Goal: Information Seeking & Learning: Check status

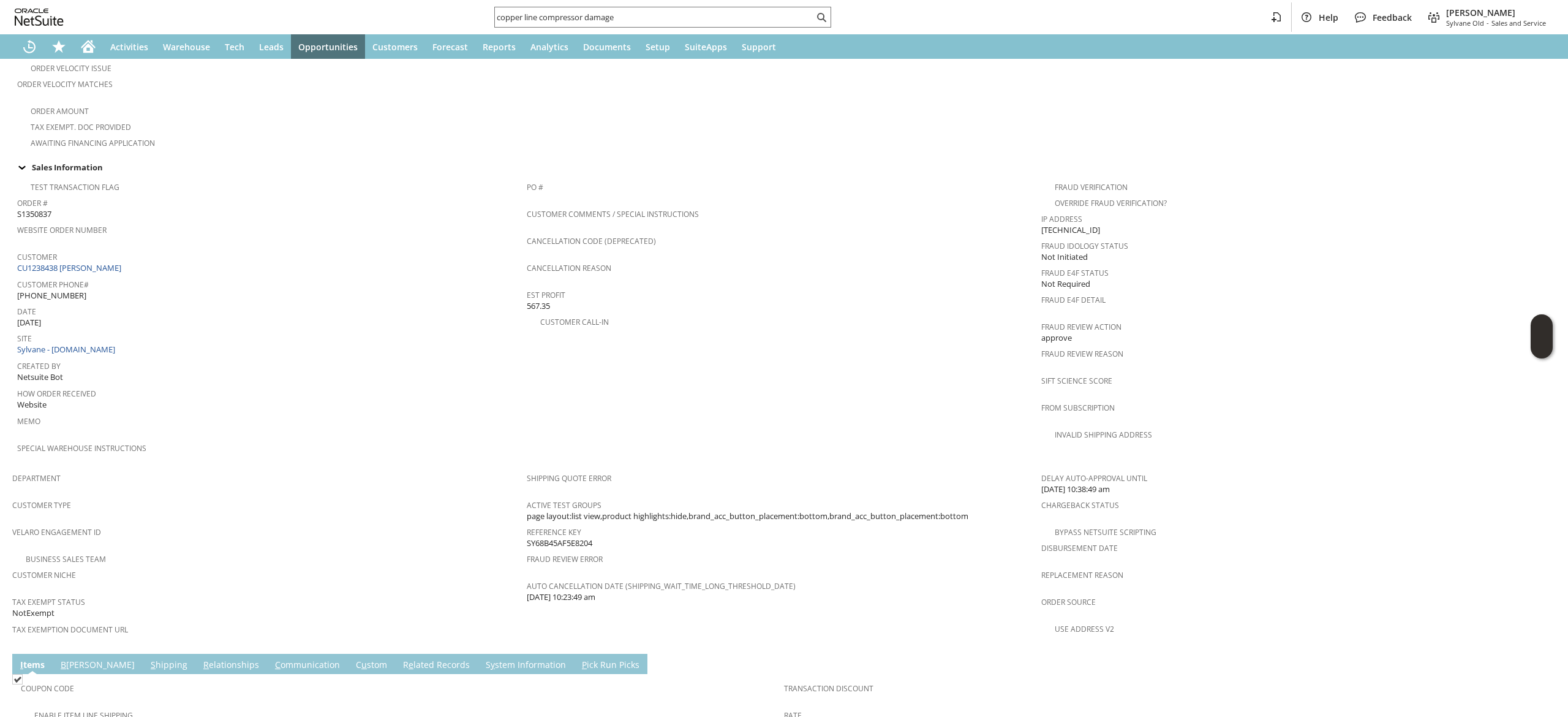
scroll to position [617, 0]
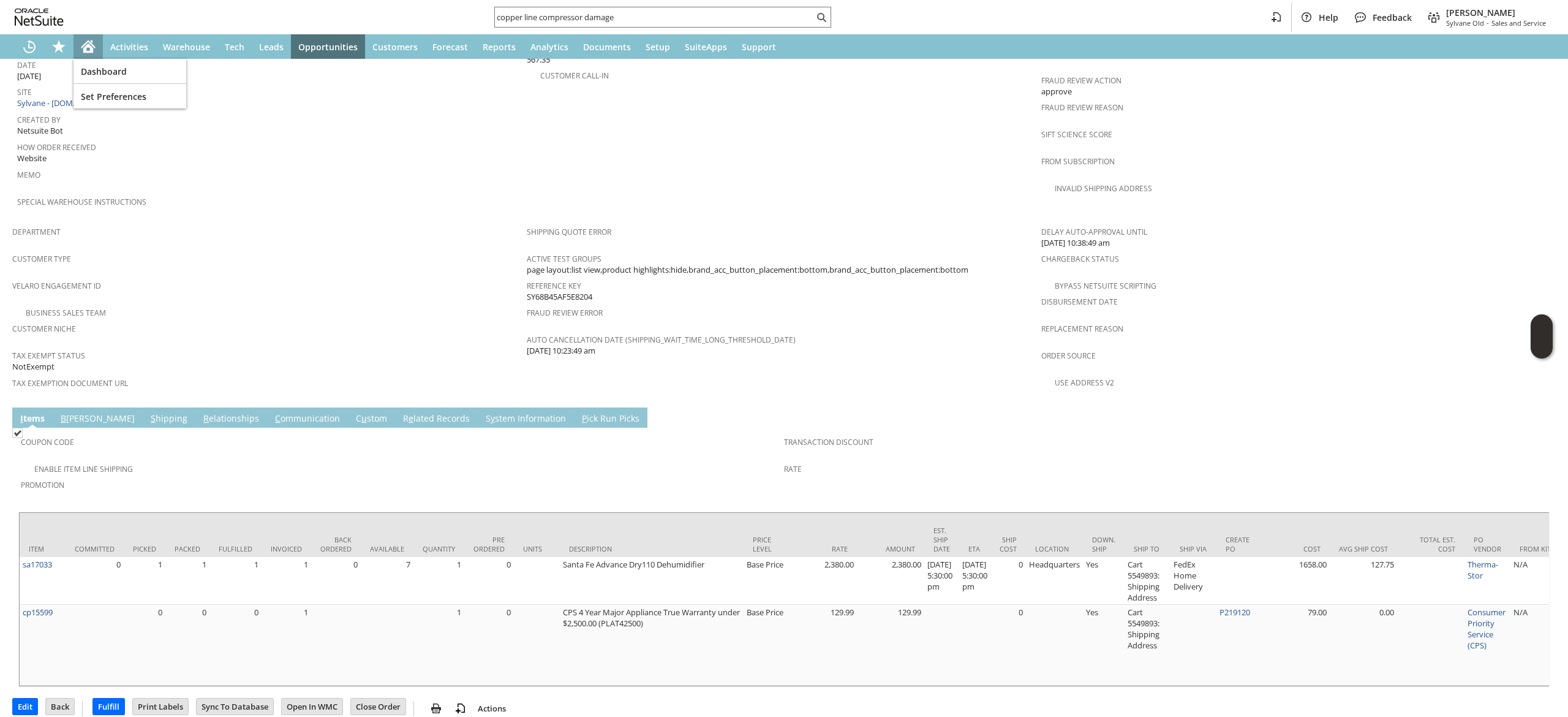
drag, startPoint x: 97, startPoint y: 37, endPoint x: 84, endPoint y: 43, distance: 14.3
click at [84, 43] on icon "Home" at bounding box center [88, 46] width 14 height 14
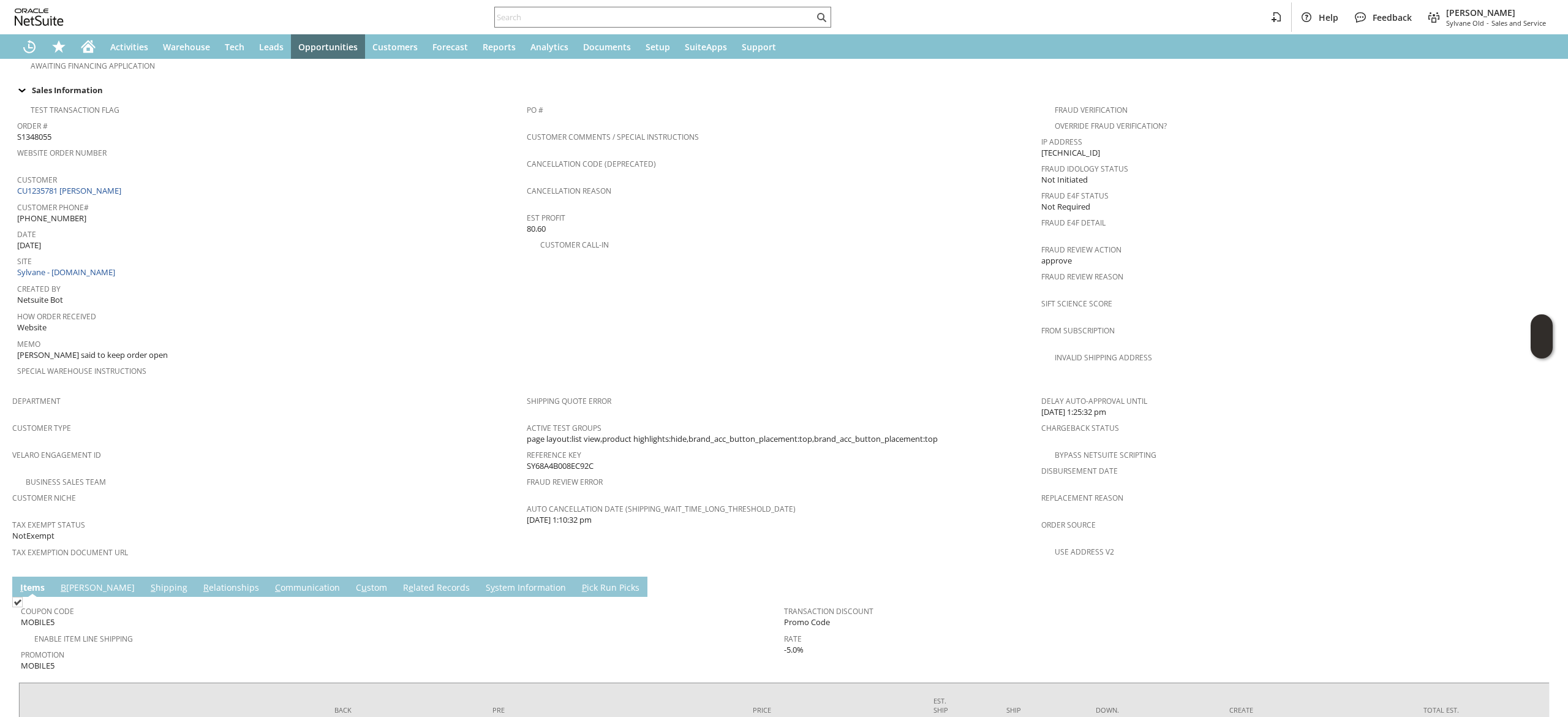
scroll to position [435, 0]
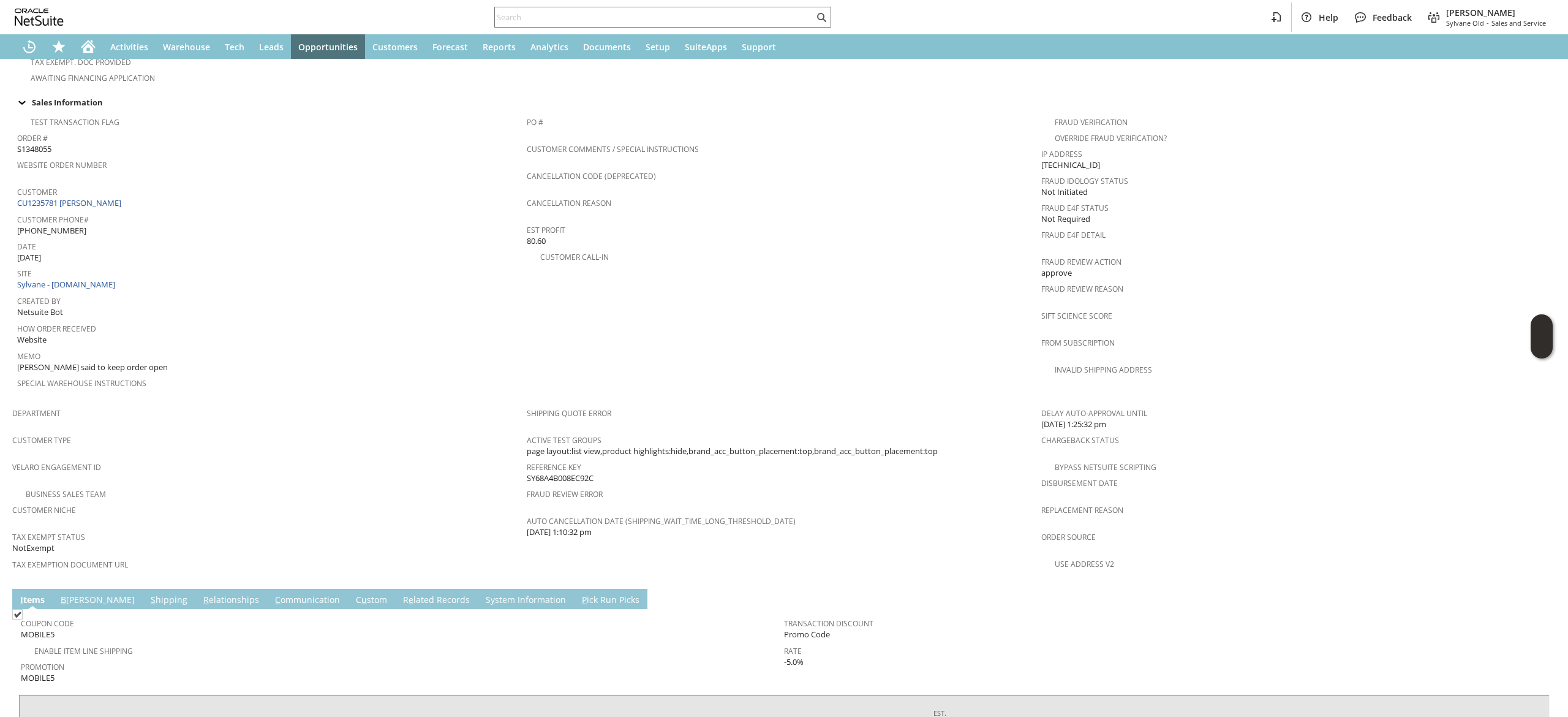
click at [103, 197] on link "CU1235781 Deborah Stoker" at bounding box center [71, 202] width 107 height 11
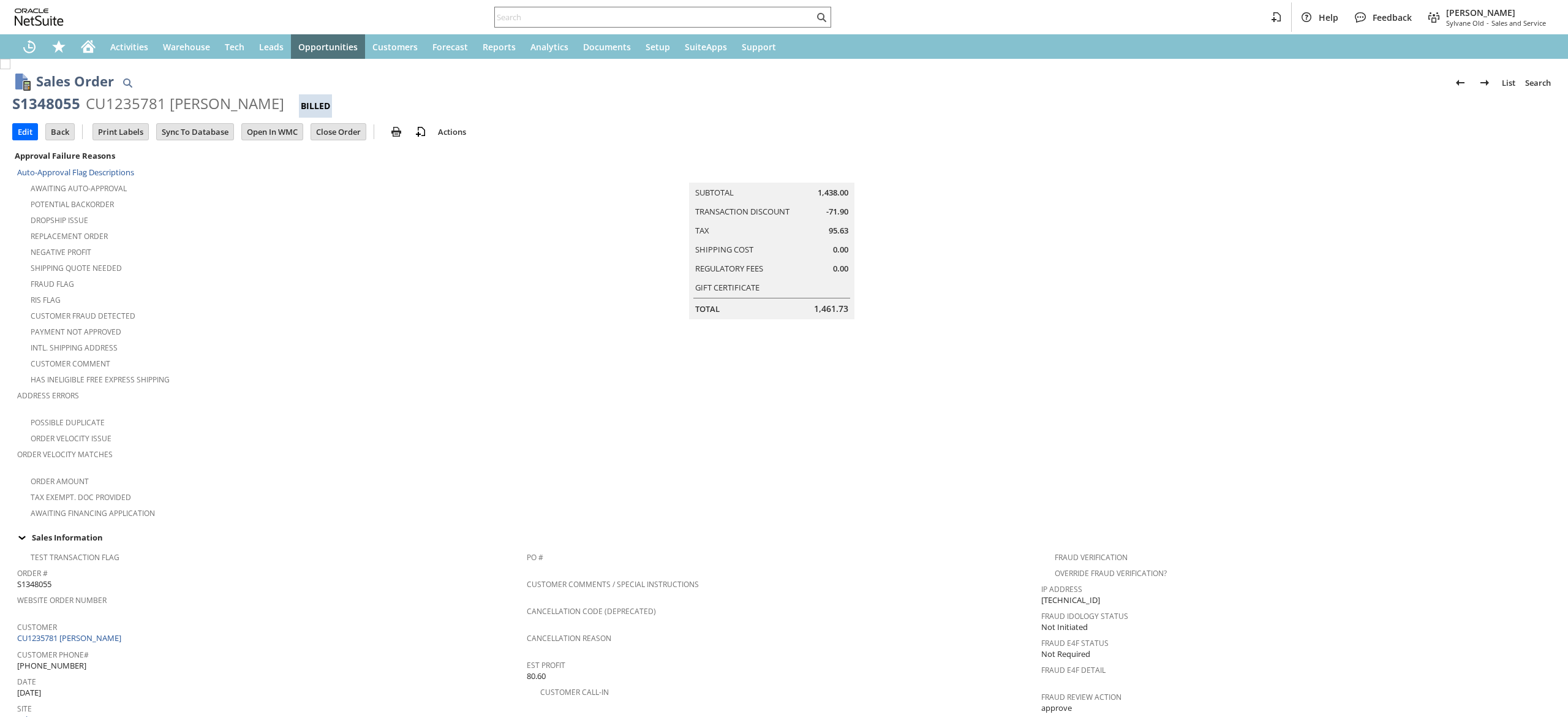
scroll to position [695, 0]
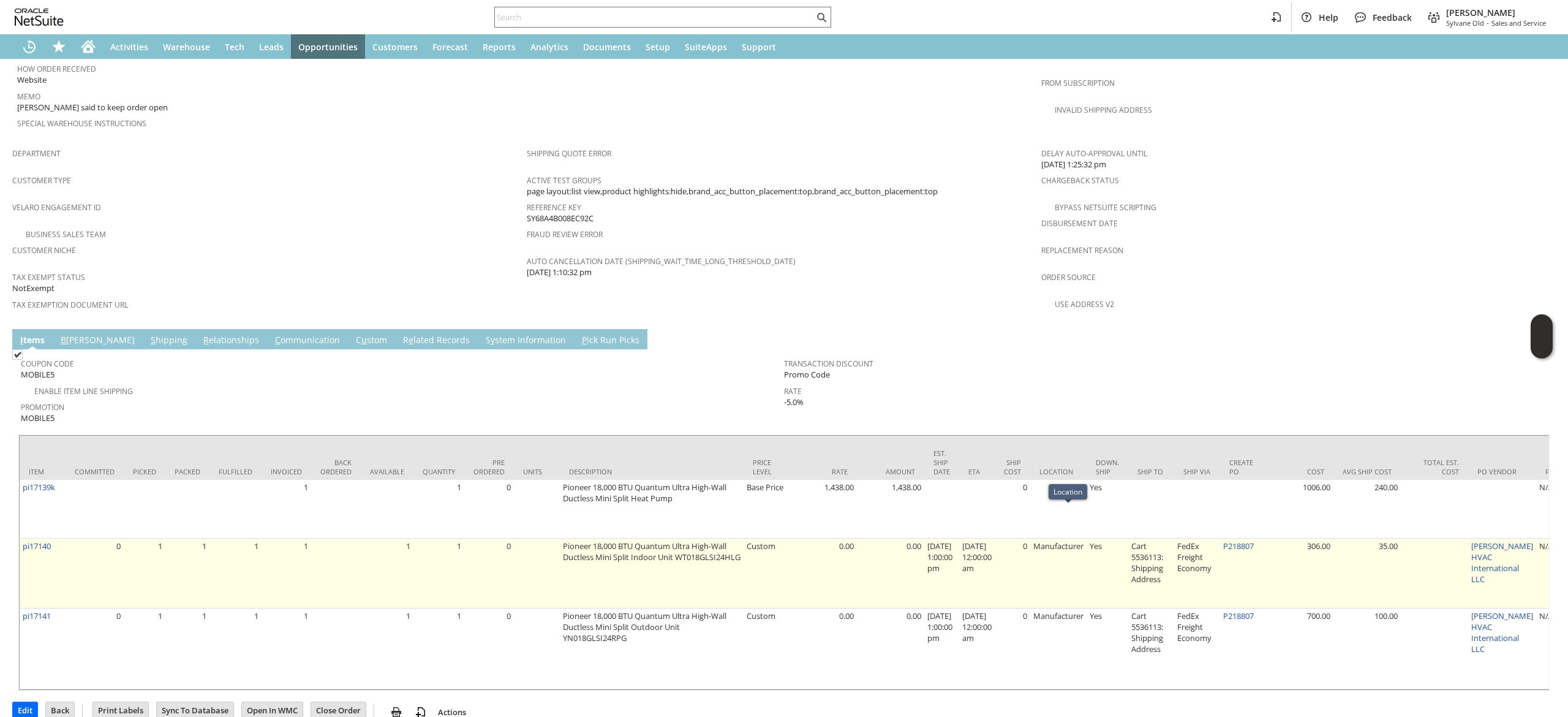
click at [1254, 538] on td "P218807" at bounding box center [1243, 573] width 46 height 70
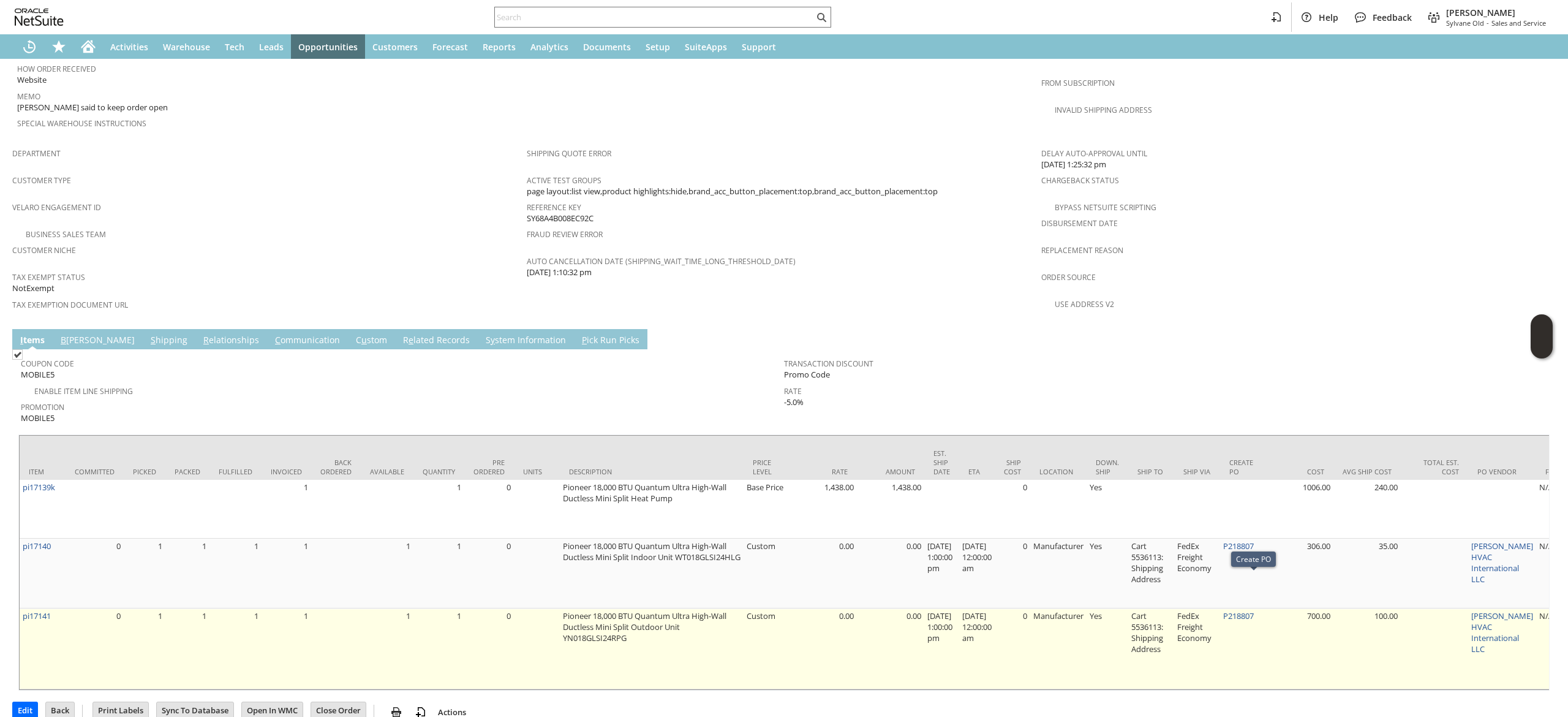
click at [1258, 572] on td "P218807" at bounding box center [1243, 573] width 46 height 70
click at [1252, 610] on link "P218807" at bounding box center [1239, 615] width 30 height 11
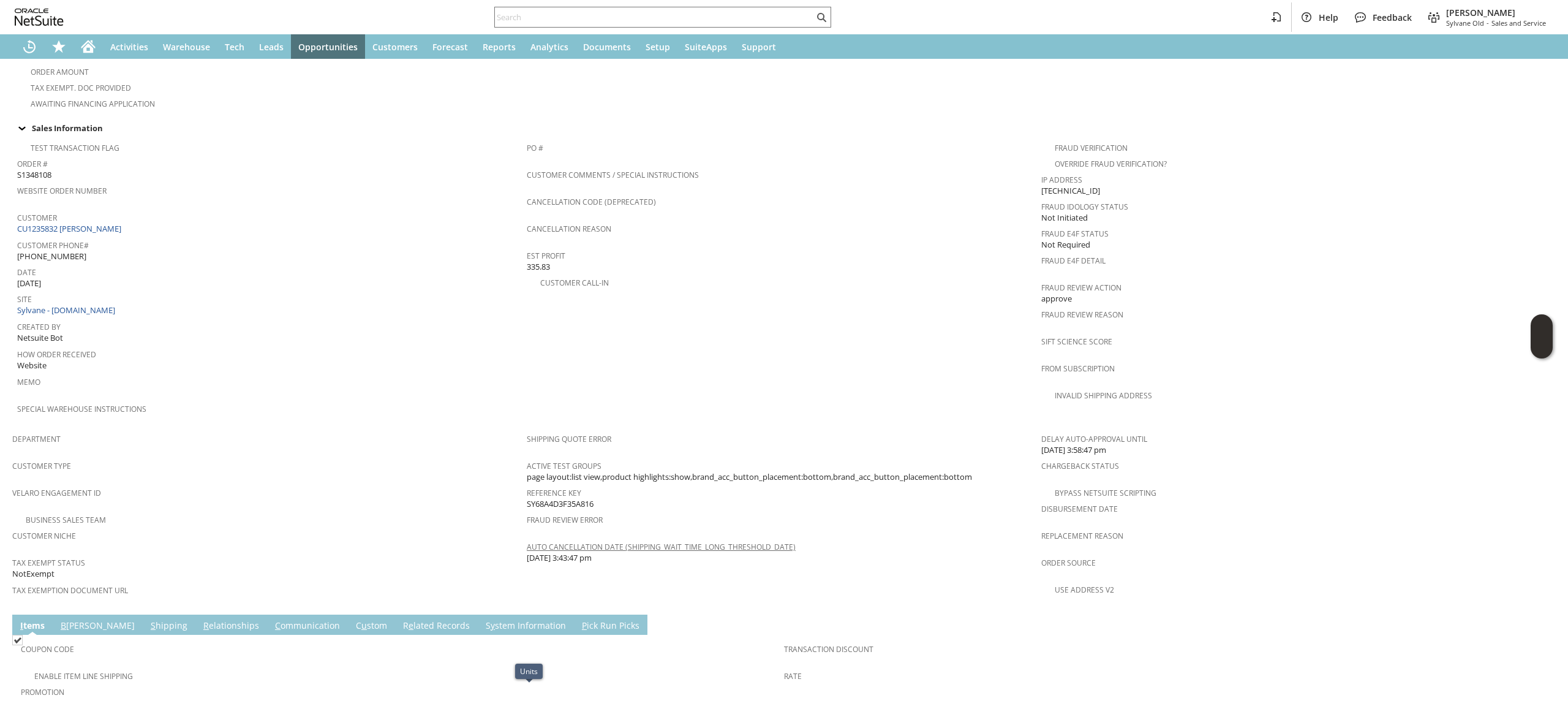
scroll to position [404, 0]
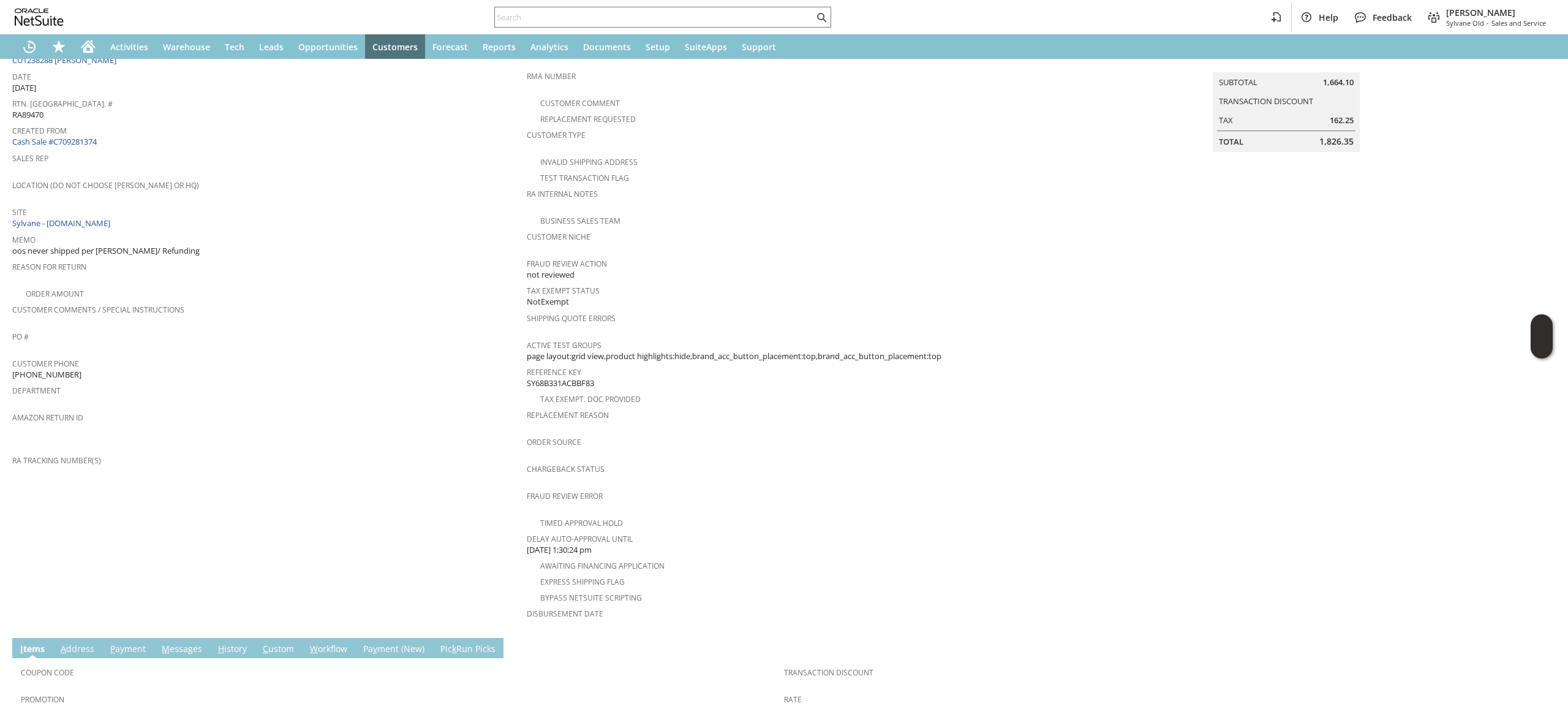
scroll to position [12, 0]
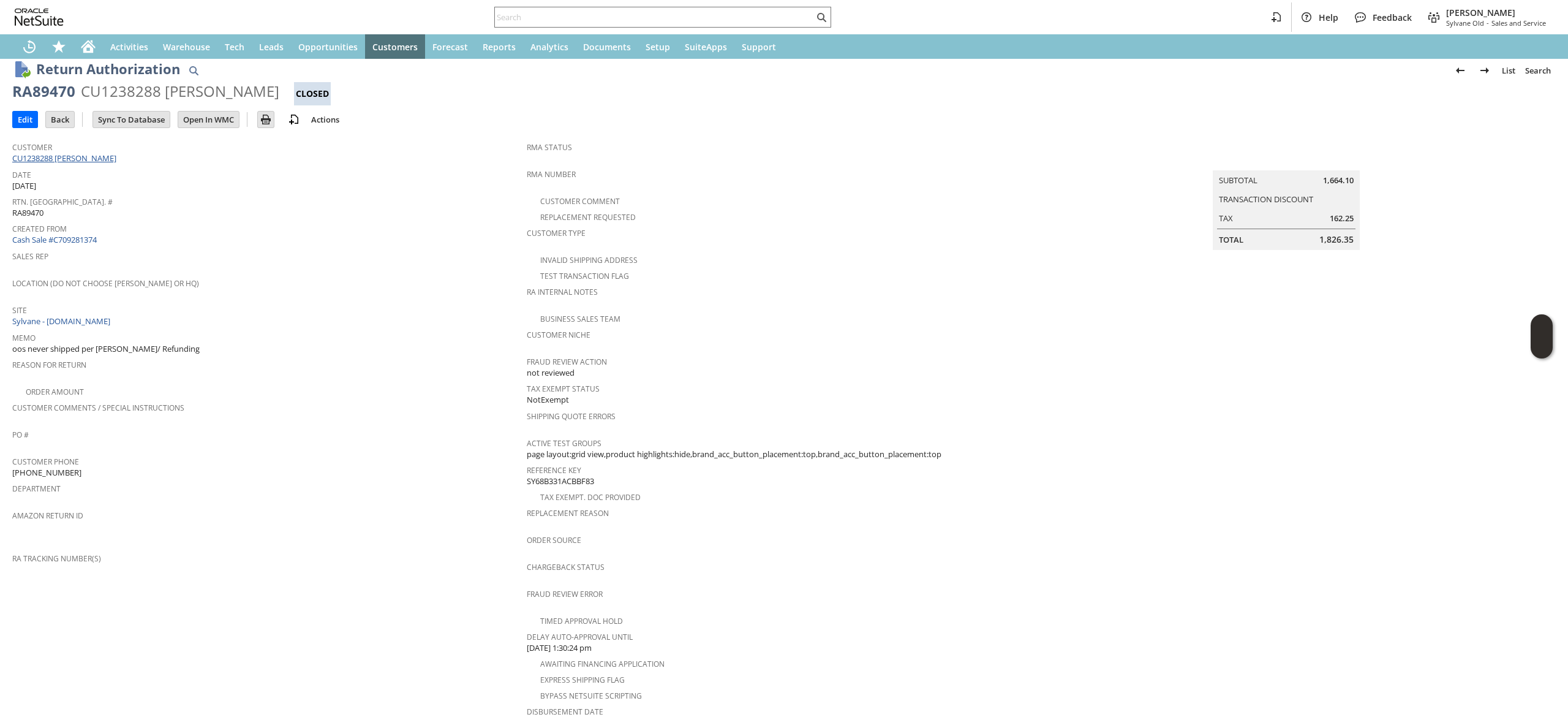
click at [100, 155] on link "CU1238288 [PERSON_NAME]" at bounding box center [66, 158] width 107 height 11
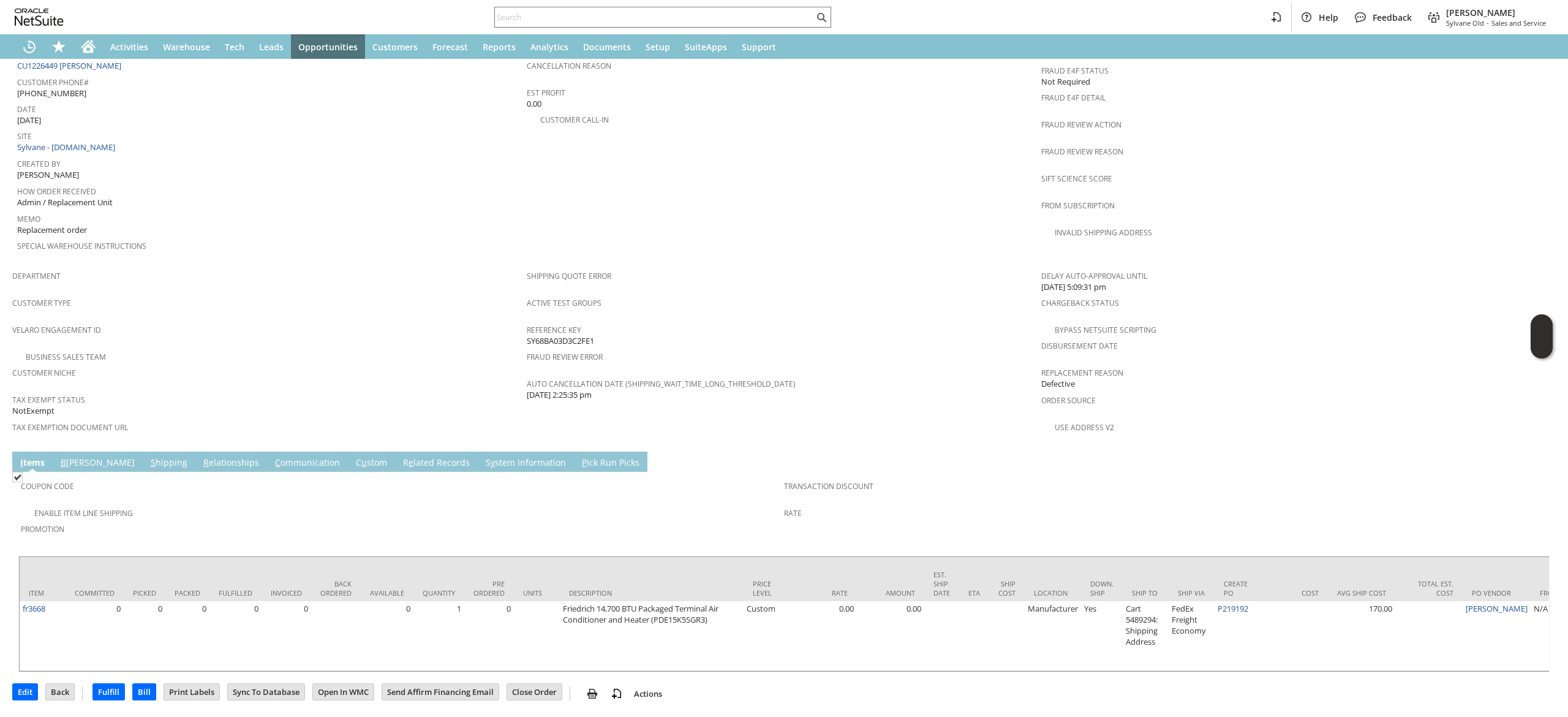
scroll to position [576, 0]
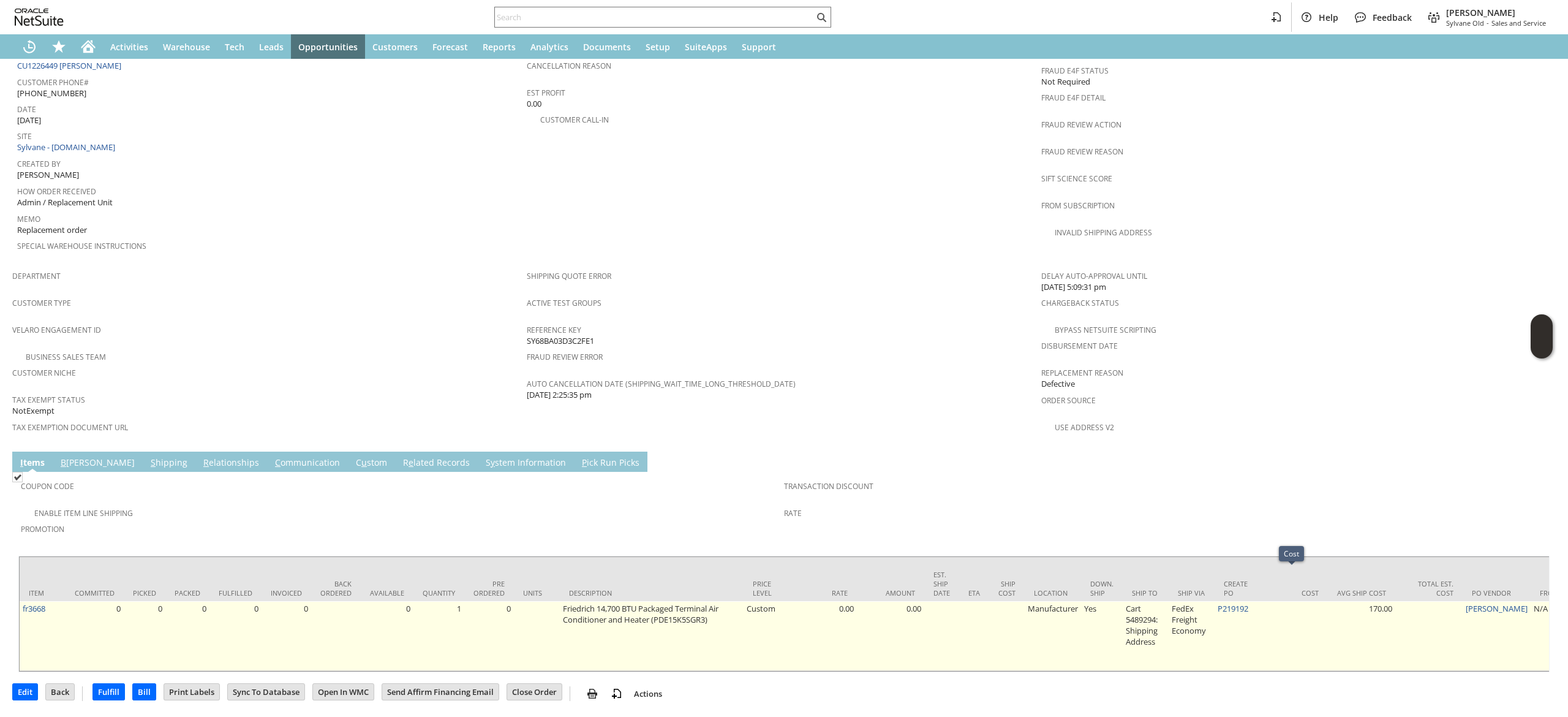
click at [1238, 601] on td "P219192" at bounding box center [1238, 635] width 46 height 70
click at [1236, 603] on link "P219192" at bounding box center [1233, 608] width 30 height 11
